Goal: Task Accomplishment & Management: Manage account settings

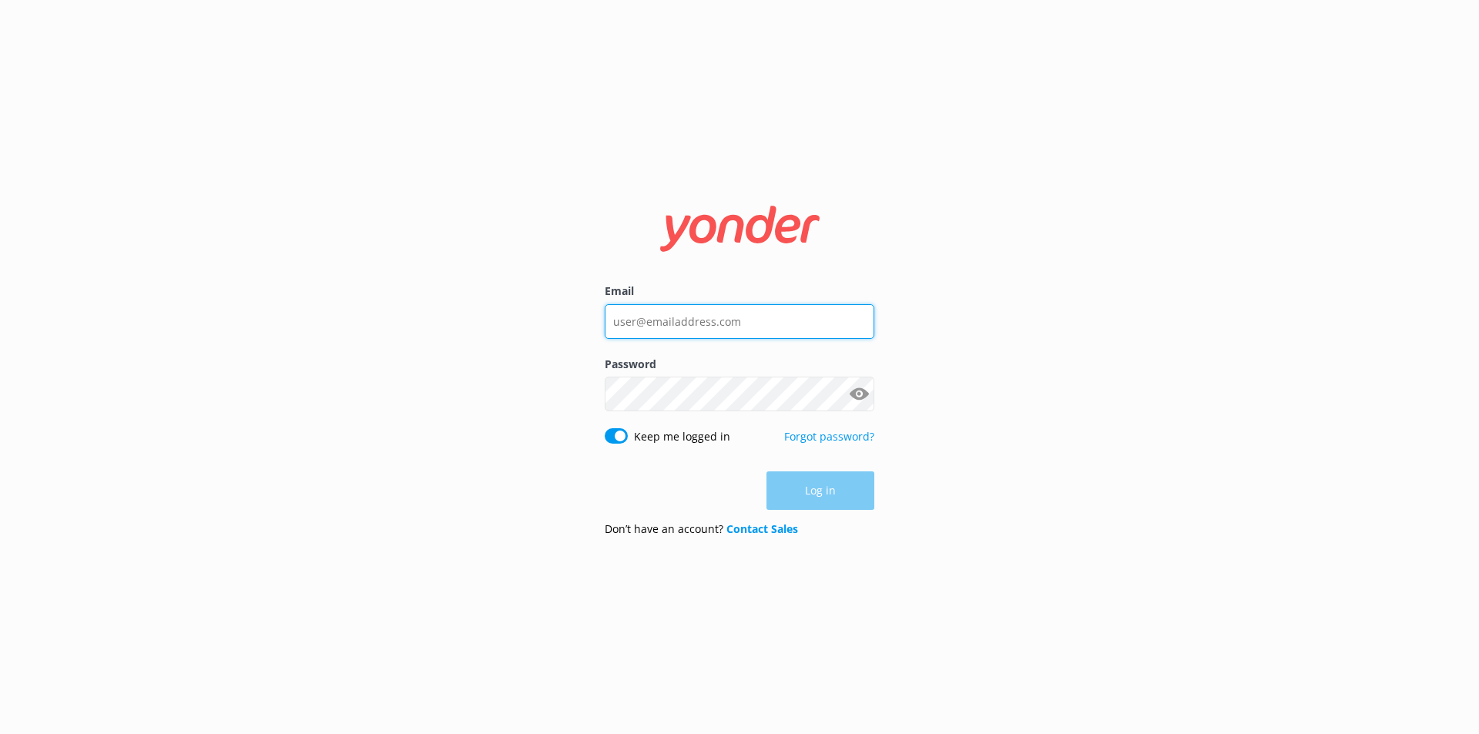
type input "[EMAIL_ADDRESS][DOMAIN_NAME]"
click at [796, 486] on div "Log in" at bounding box center [740, 490] width 270 height 39
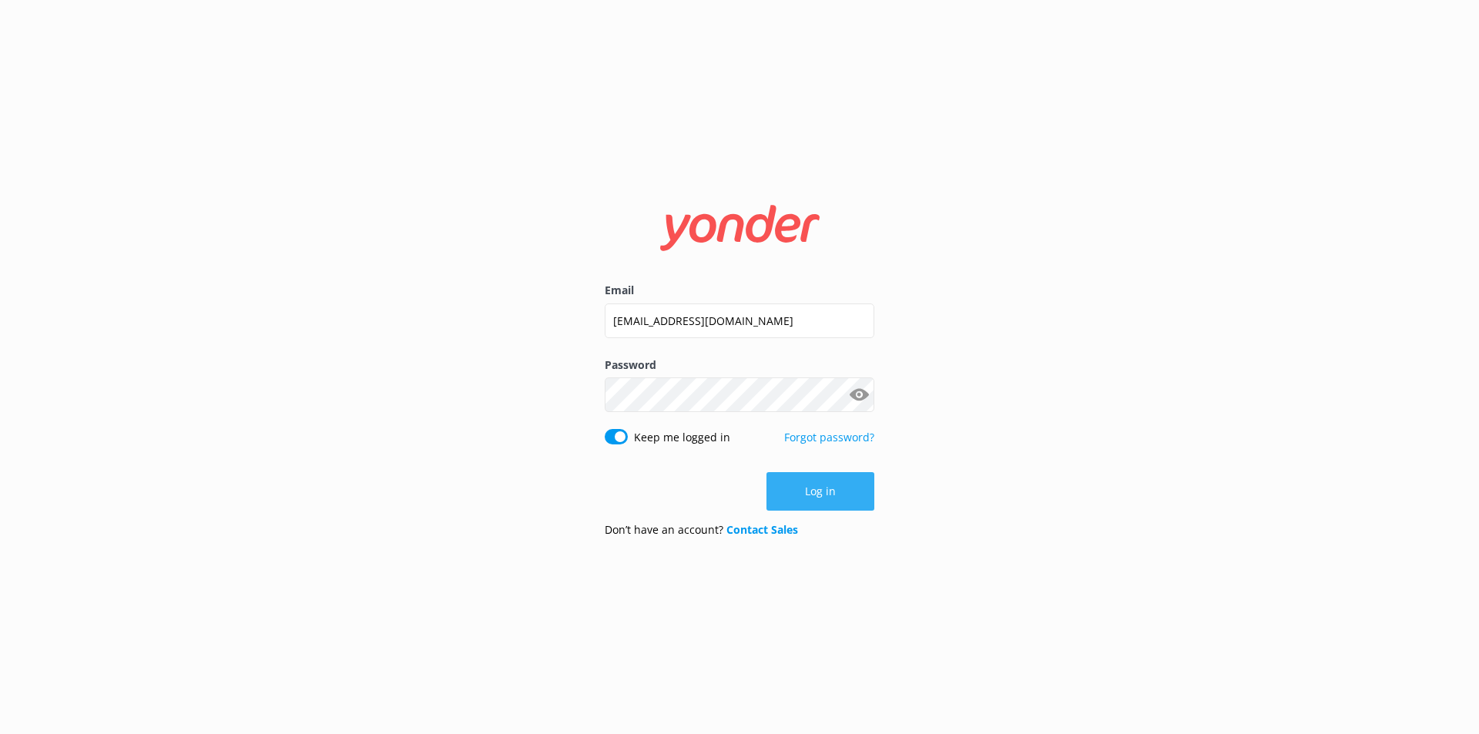
click at [794, 485] on button "Log in" at bounding box center [820, 491] width 108 height 39
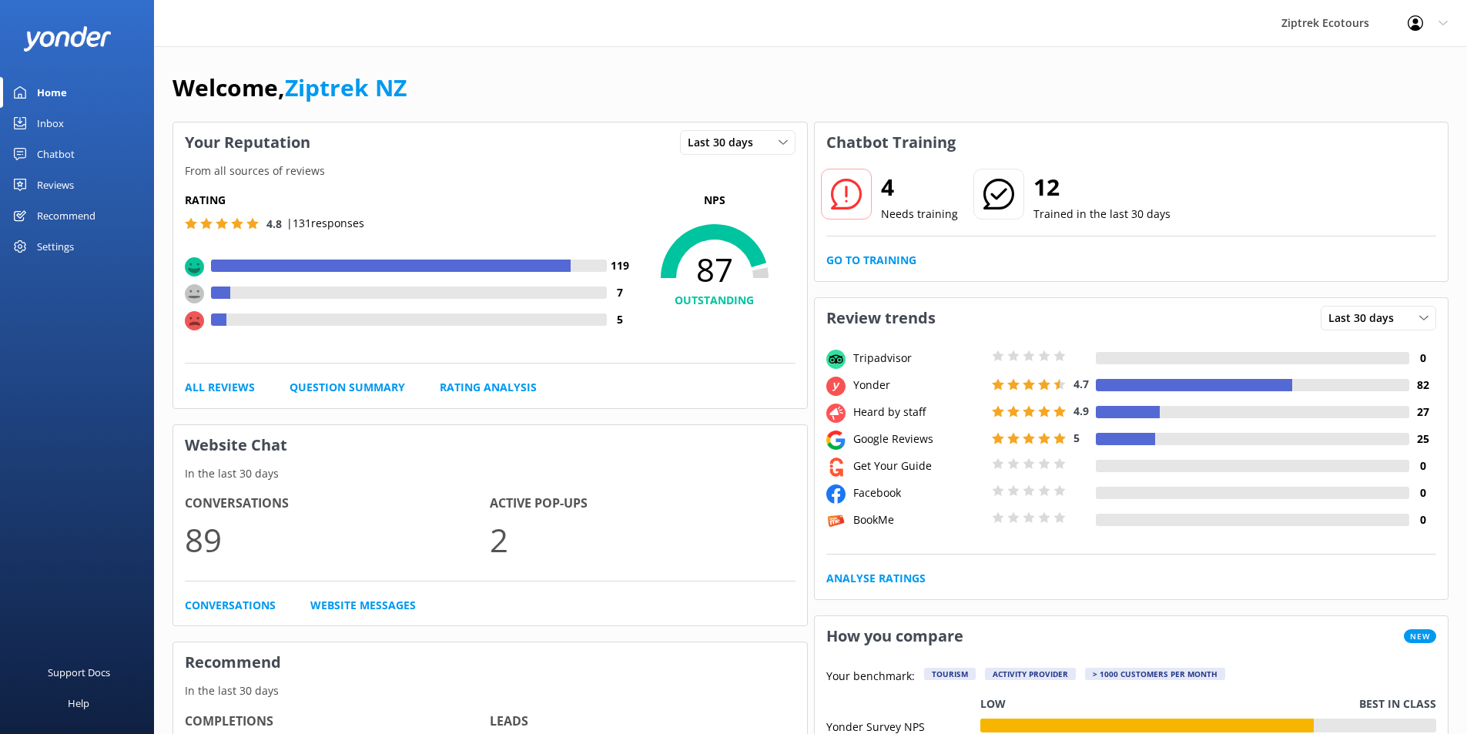
click at [58, 134] on div "Inbox" at bounding box center [50, 123] width 27 height 31
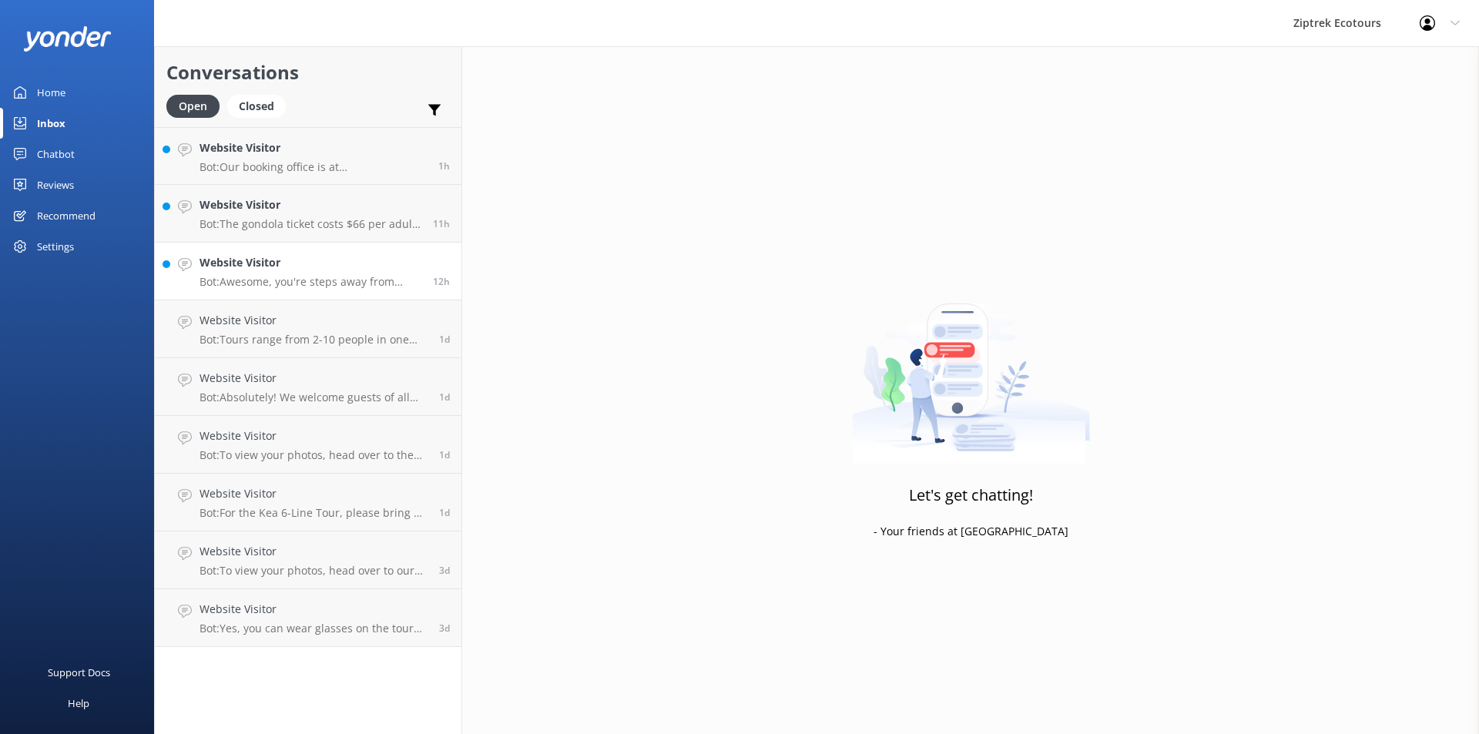
click at [299, 274] on div "Website Visitor Bot: Awesome, you're steps away from ziplining! It's easiest to…" at bounding box center [310, 271] width 222 height 34
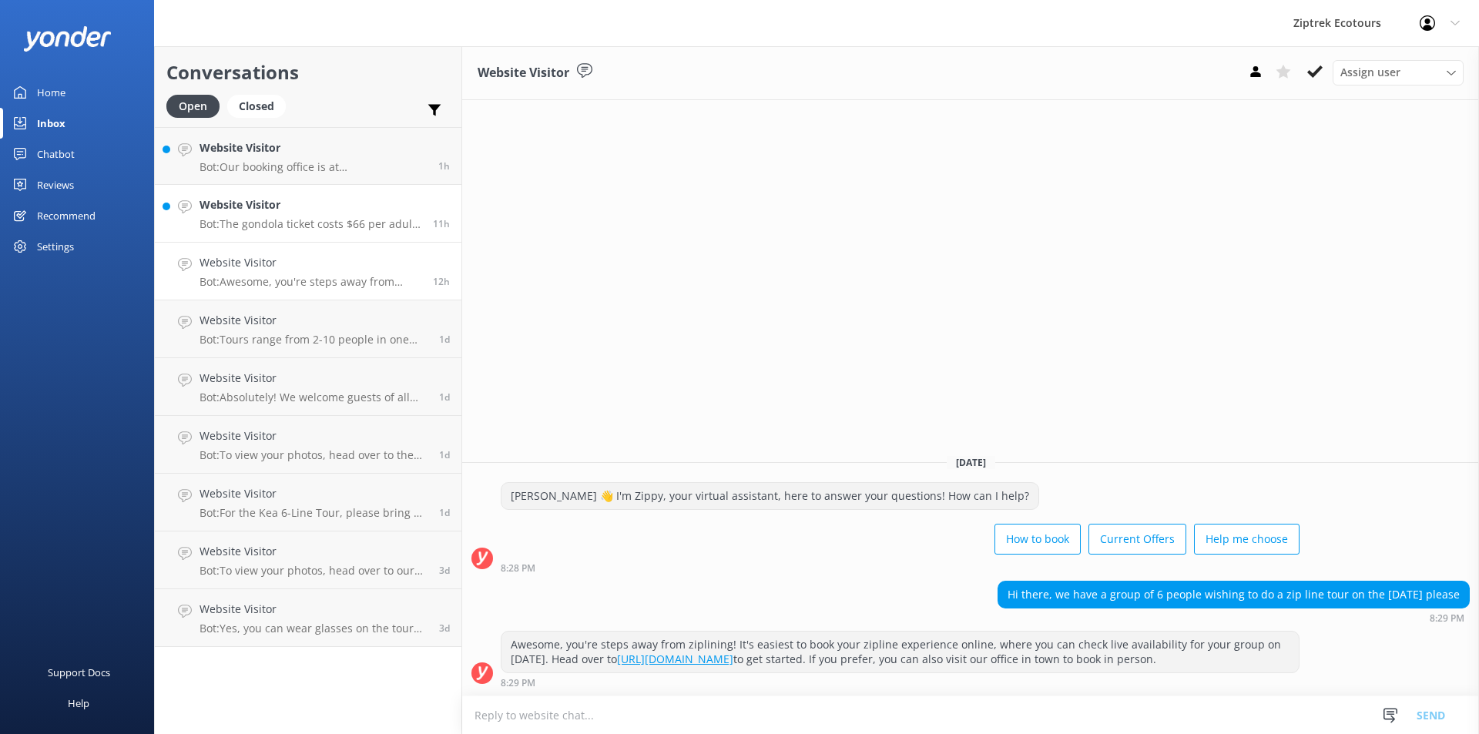
click at [355, 224] on p "Bot: The gondola ticket costs $66 per adult and $46 per youth. You can purchase…" at bounding box center [310, 224] width 222 height 14
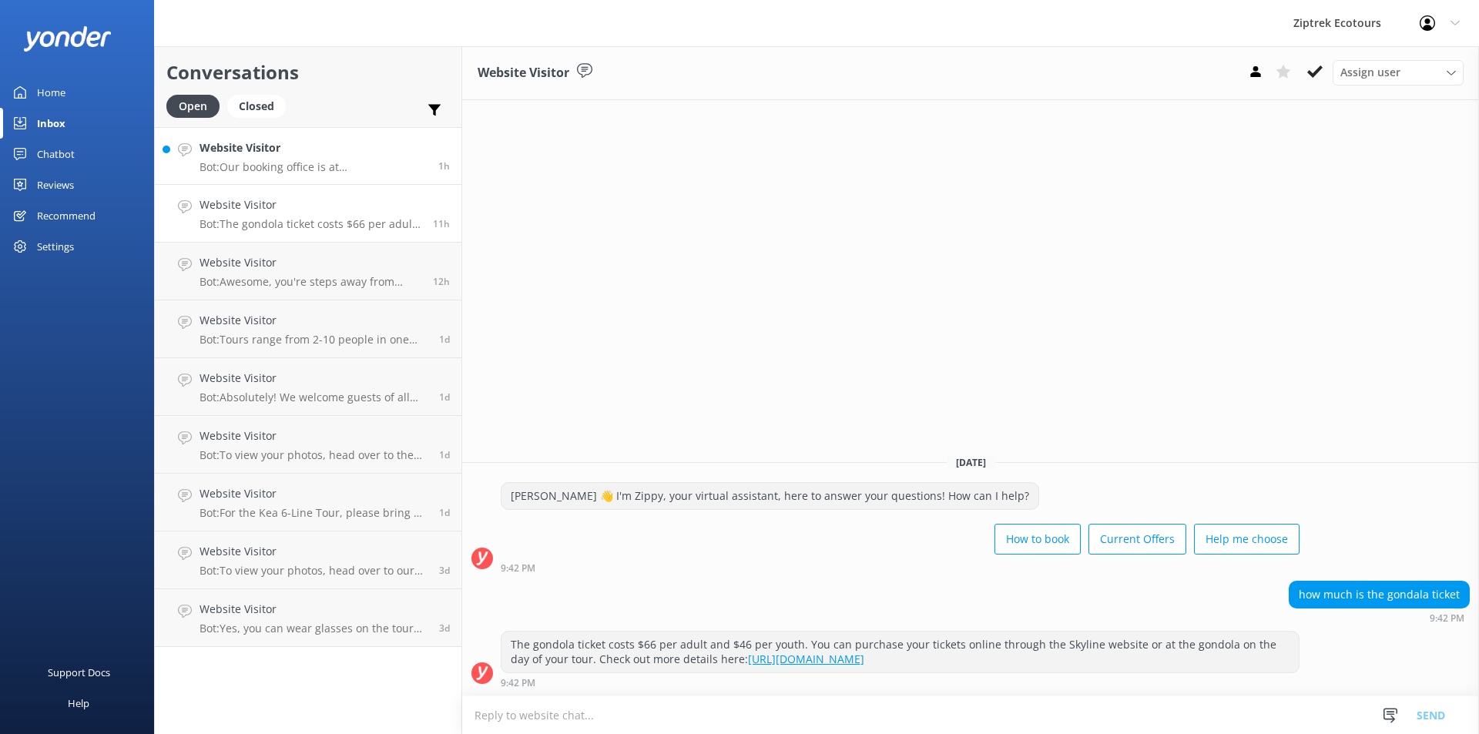
click at [356, 166] on p "Bot: Our booking office is at [STREET_ADDRESS]. The tour itself starts at our […" at bounding box center [312, 167] width 227 height 14
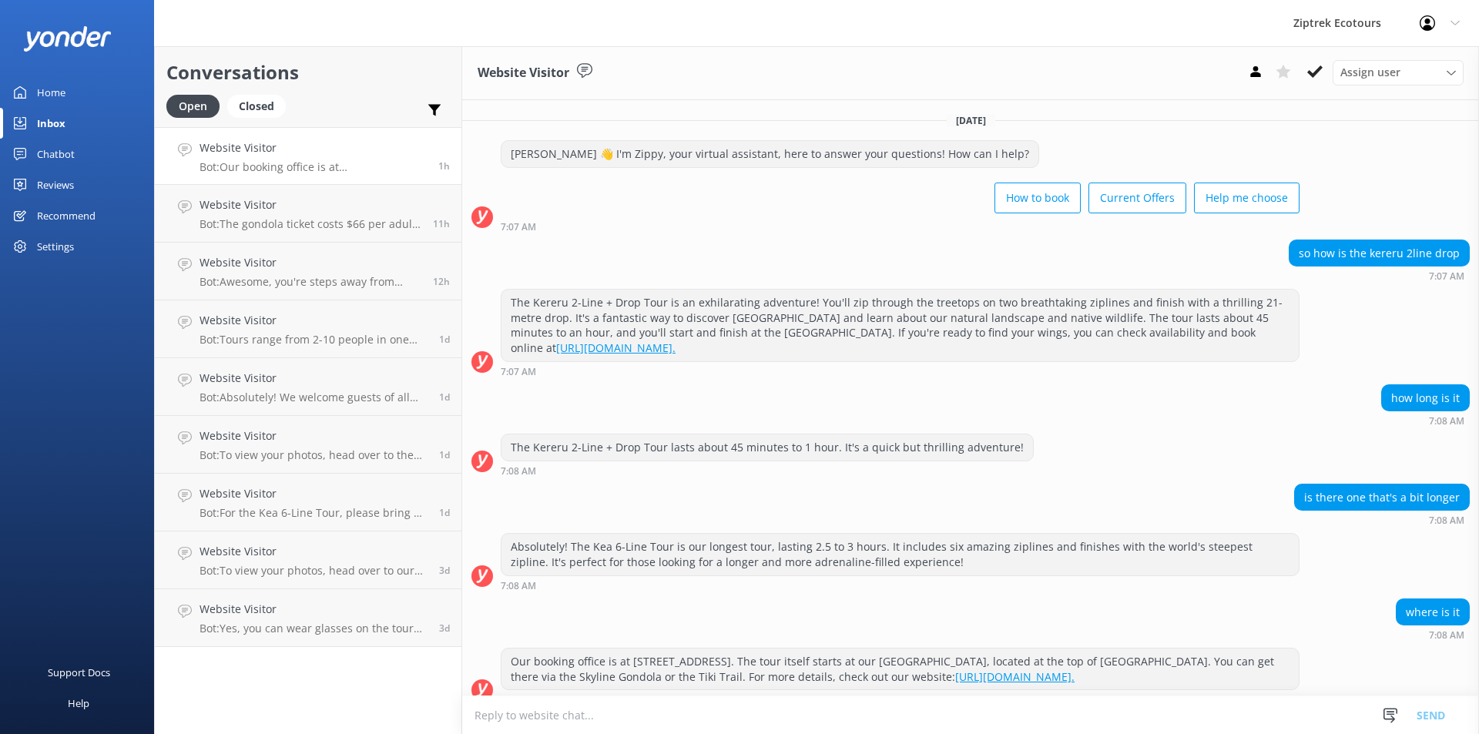
scroll to position [17, 0]
